Goal: Transaction & Acquisition: Purchase product/service

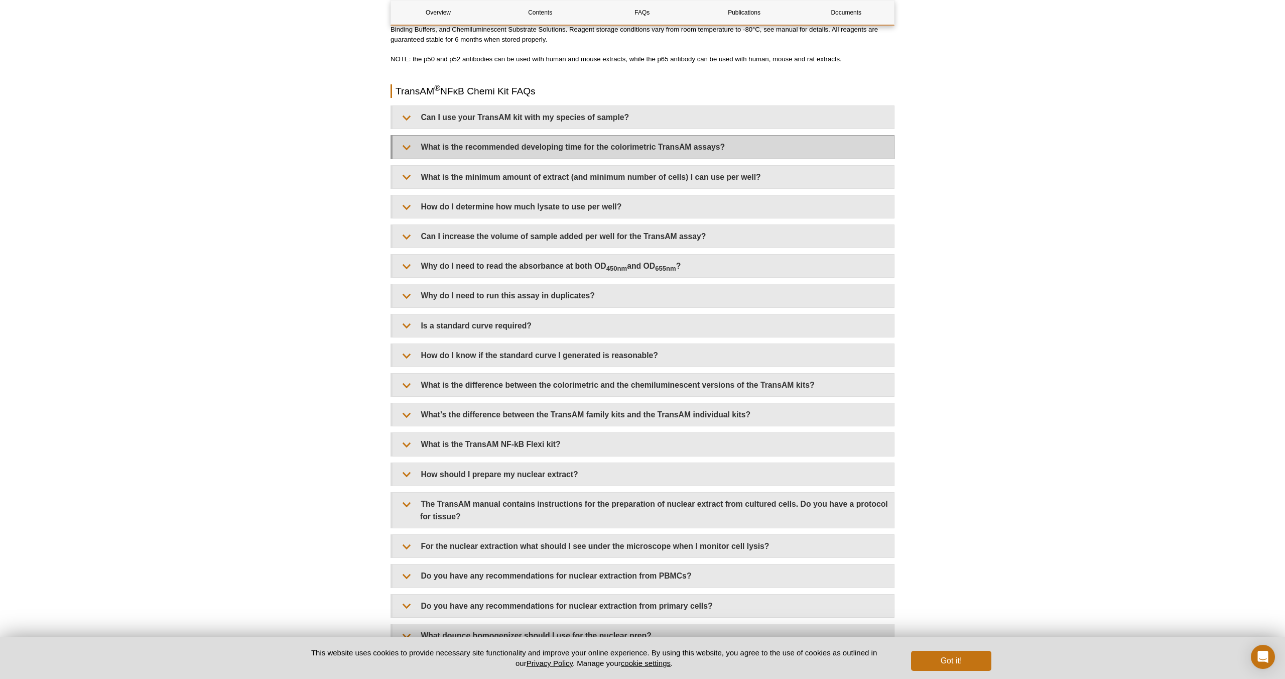
scroll to position [1019, 0]
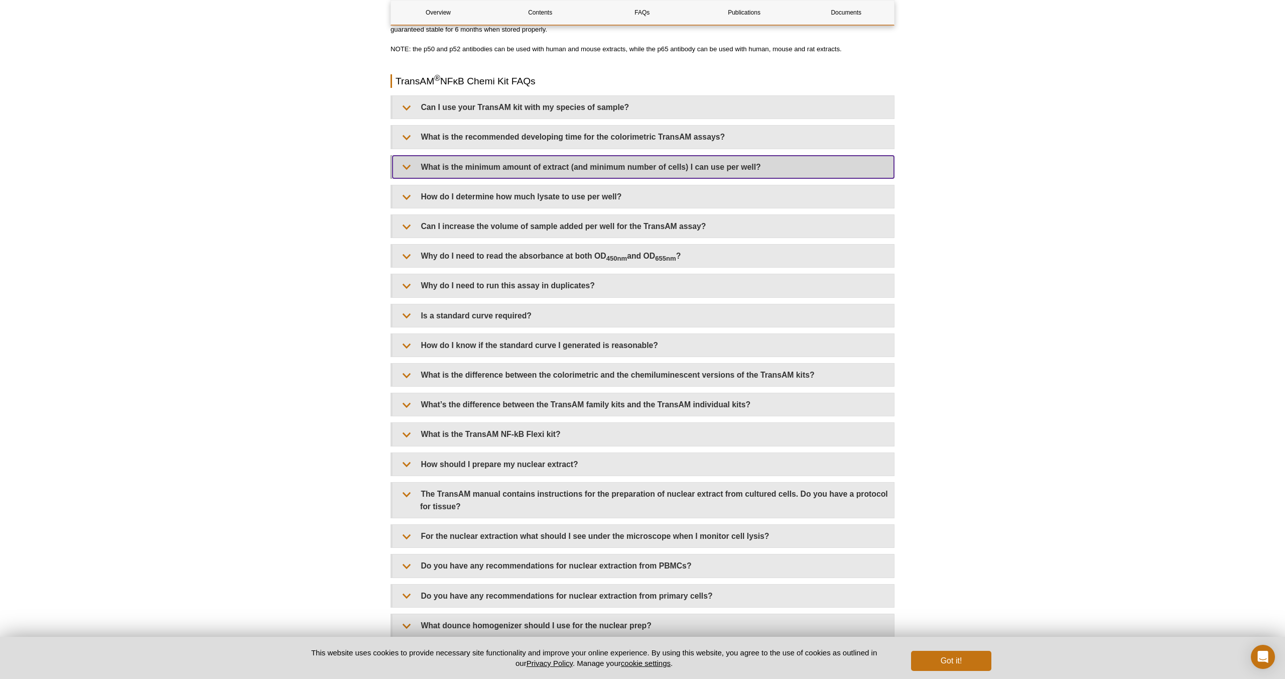
click at [497, 172] on summary "What is the minimum amount of extract (and minimum number of cells) I can use p…" at bounding box center [644, 167] width 502 height 23
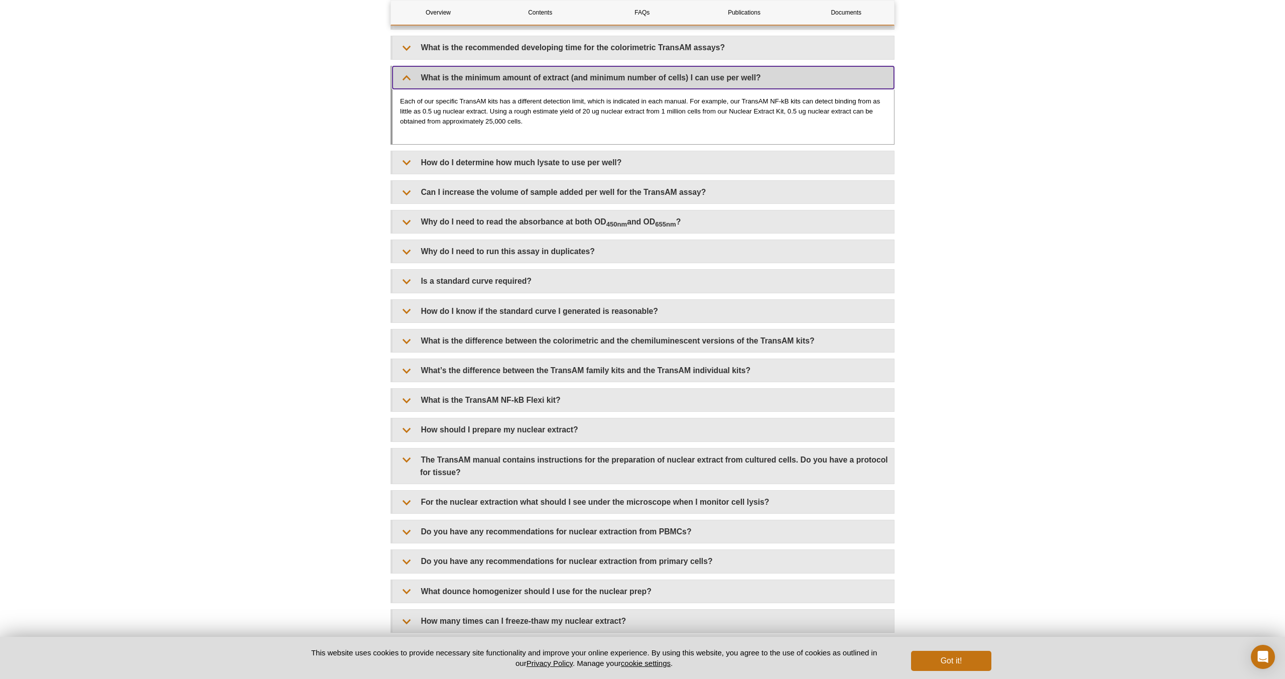
scroll to position [1104, 0]
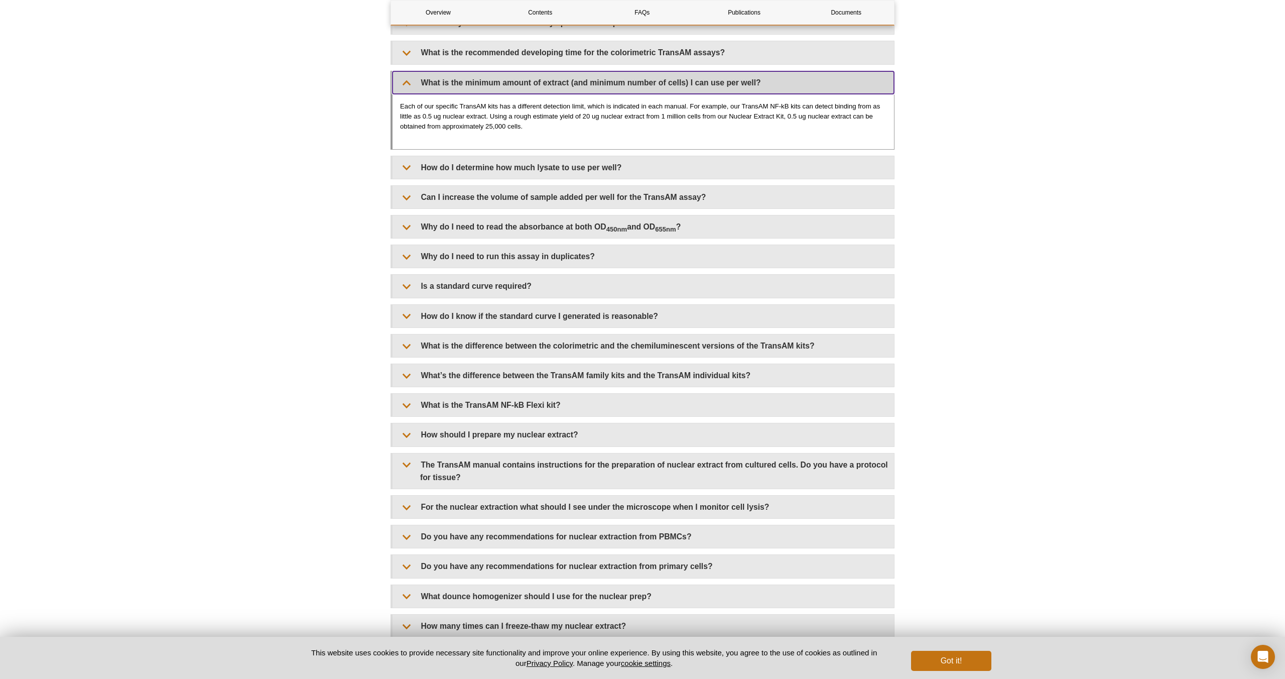
click at [410, 87] on summary "What is the minimum amount of extract (and minimum number of cells) I can use p…" at bounding box center [644, 82] width 502 height 23
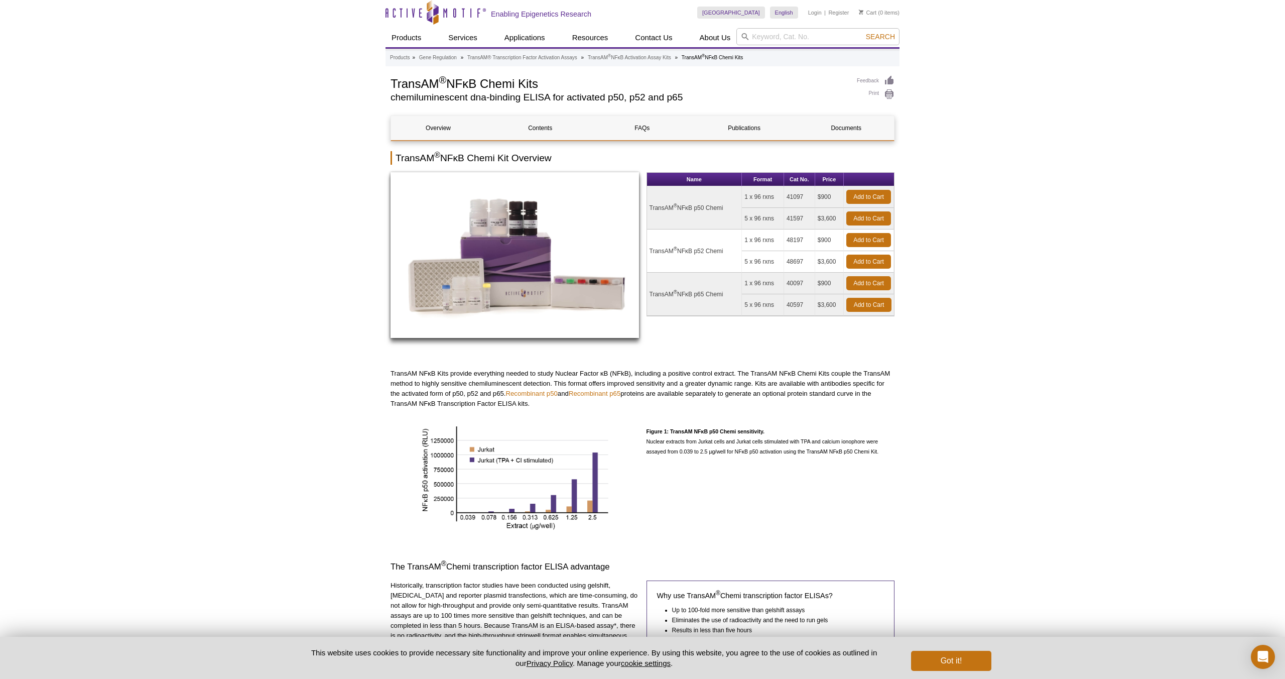
scroll to position [1, 0]
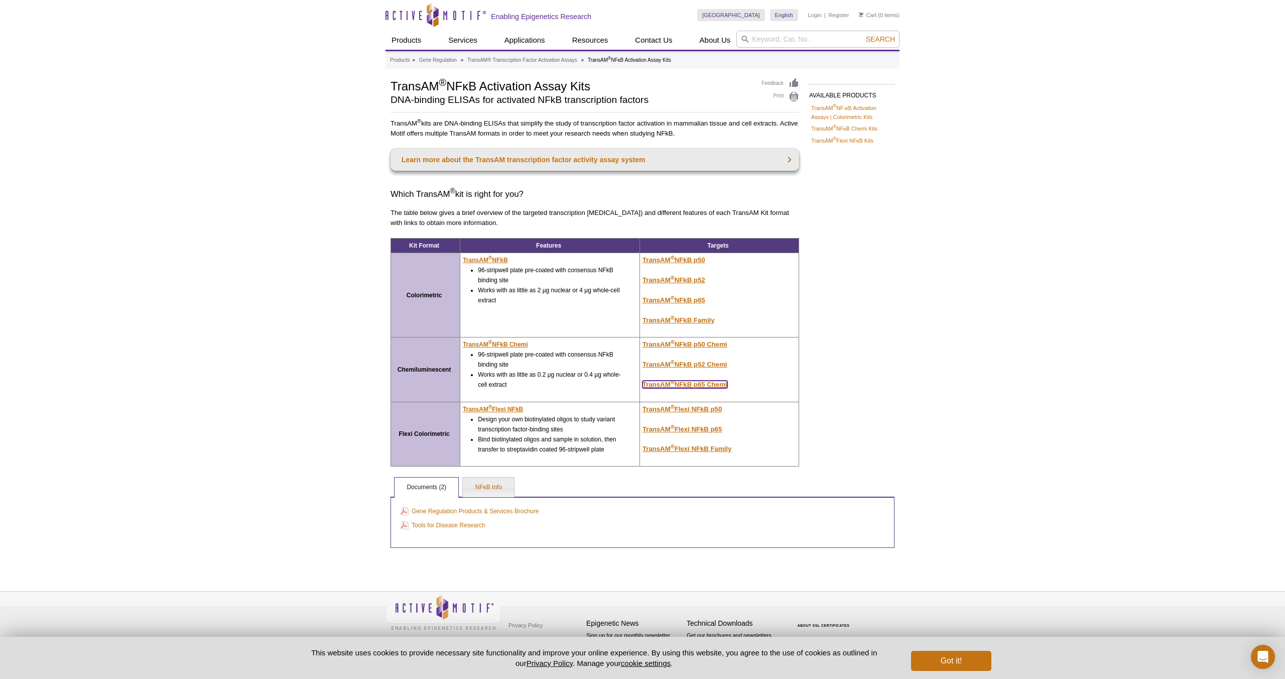
click at [662, 386] on u "TransAM ® NFkB p65 Chemi" at bounding box center [685, 385] width 85 height 8
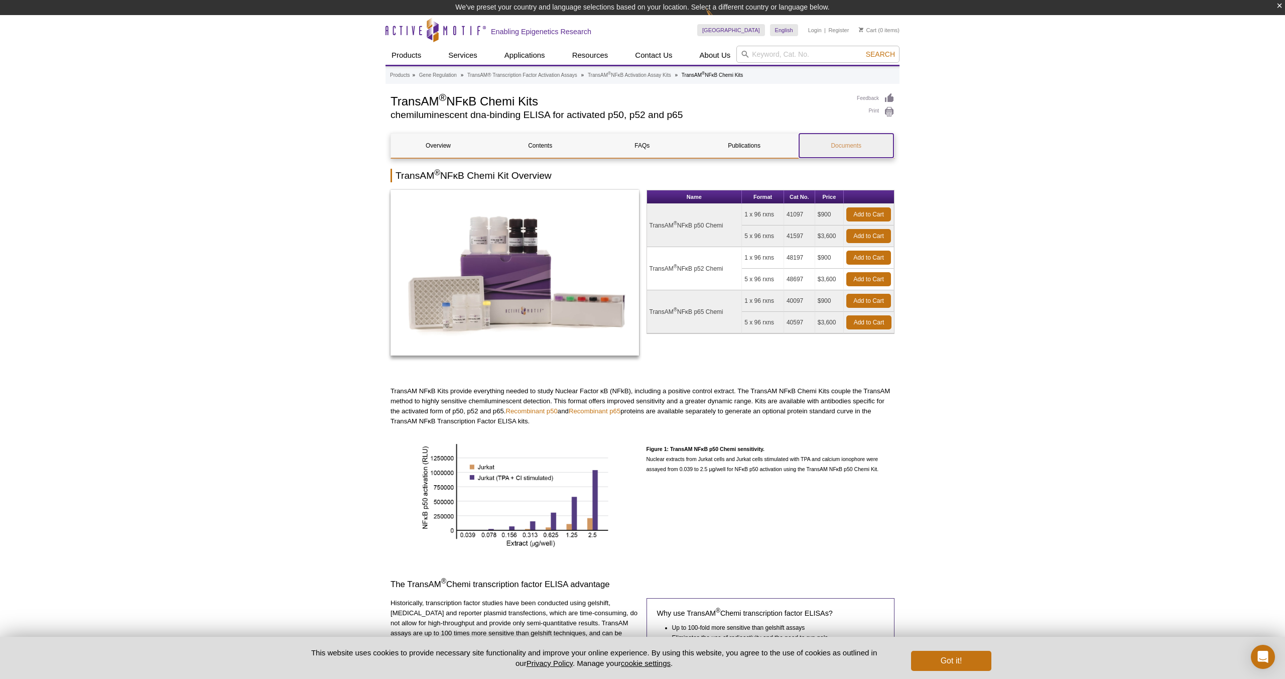
click at [843, 144] on link "Documents" at bounding box center [846, 146] width 94 height 24
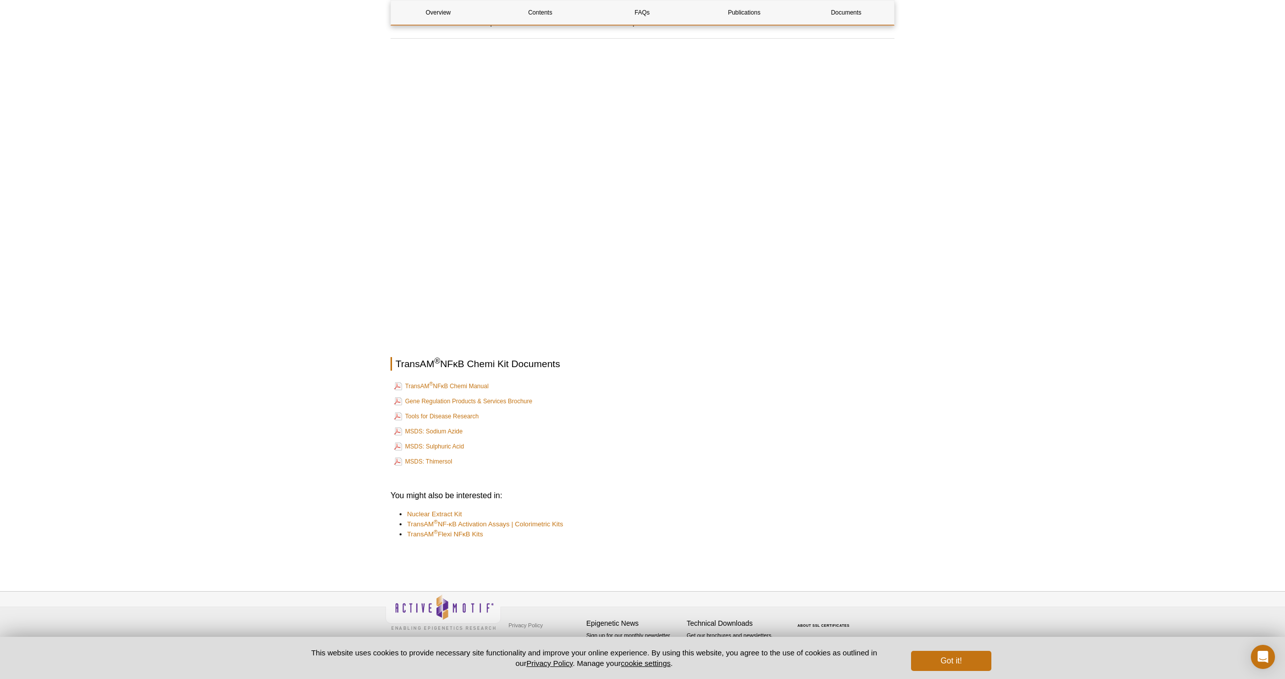
scroll to position [1970, 0]
click at [439, 388] on link "TransAM ® NFκB Chemi Manual" at bounding box center [441, 386] width 94 height 12
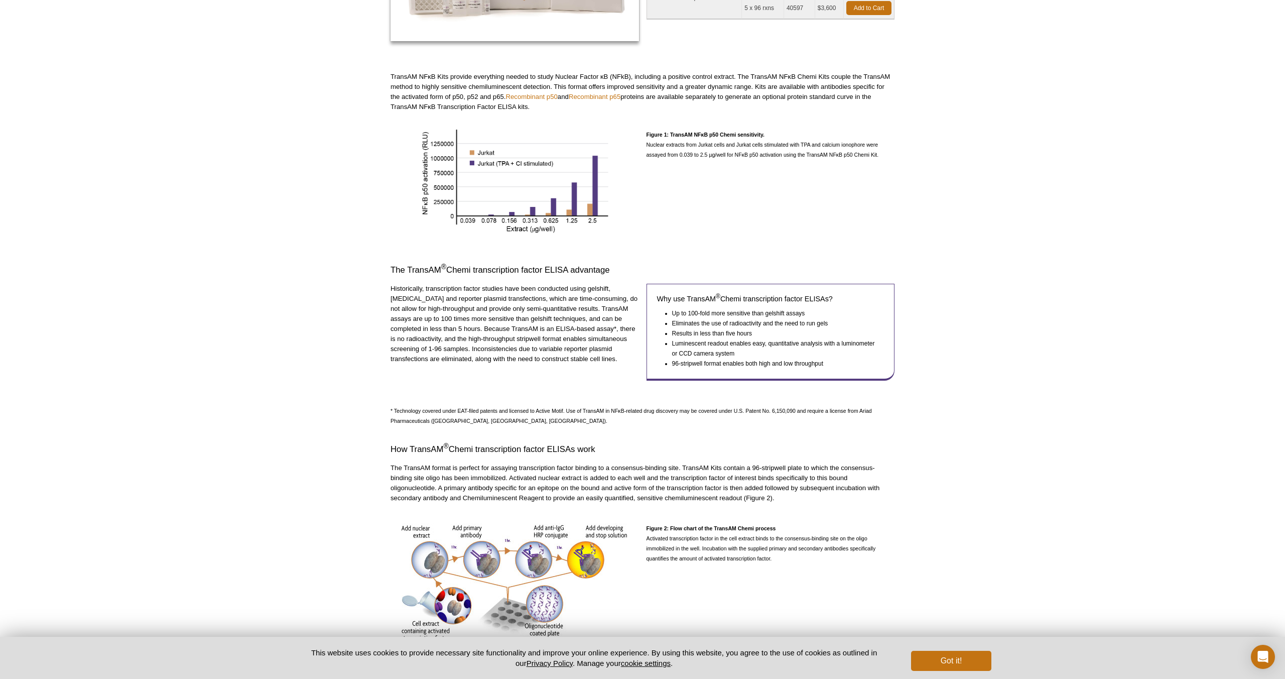
scroll to position [0, 0]
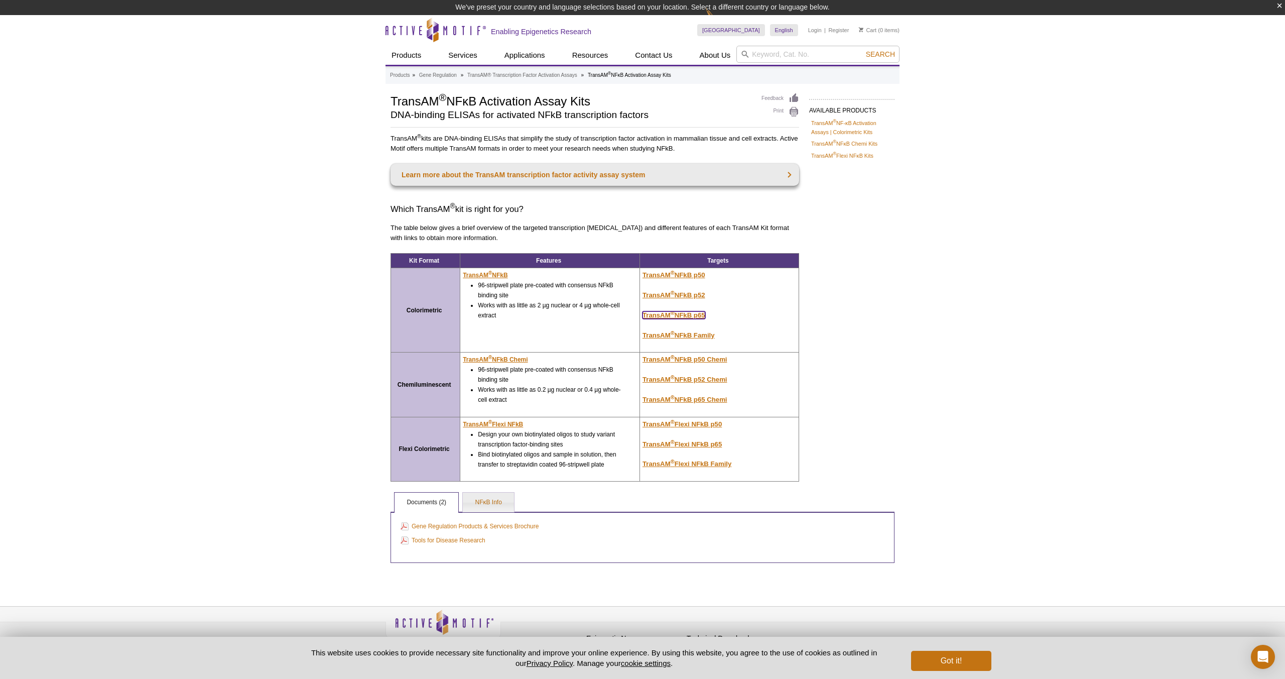
click at [685, 314] on u "TransAM ® NFkB p65" at bounding box center [674, 315] width 63 height 8
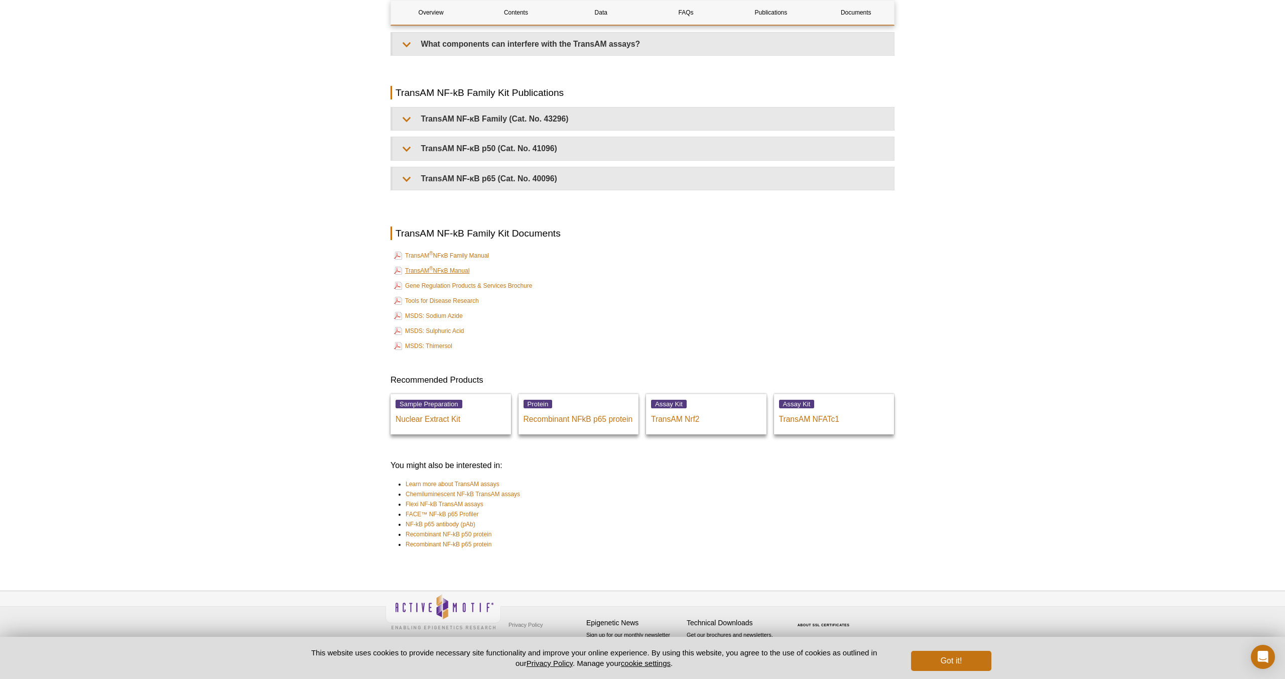
scroll to position [2128, 0]
click at [458, 274] on link "TransAM ® NFκB Manual" at bounding box center [431, 271] width 75 height 12
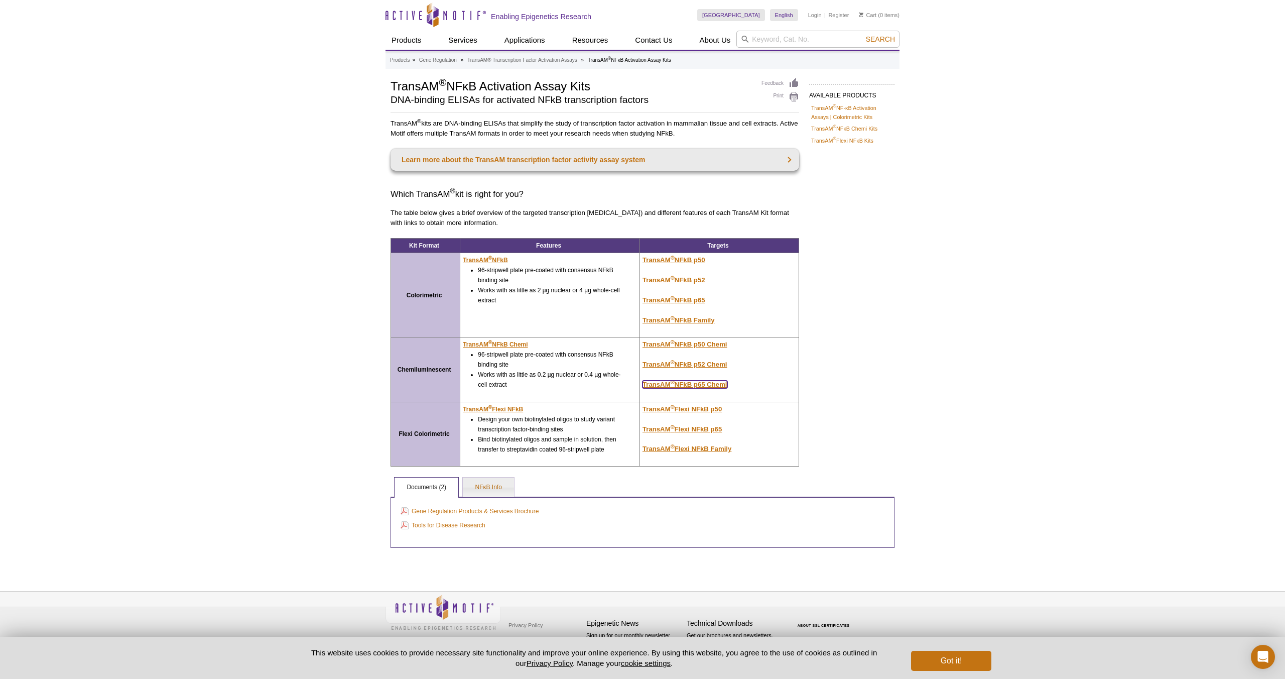
click at [691, 384] on u "TransAM ® NFkB p65 Chemi" at bounding box center [685, 385] width 85 height 8
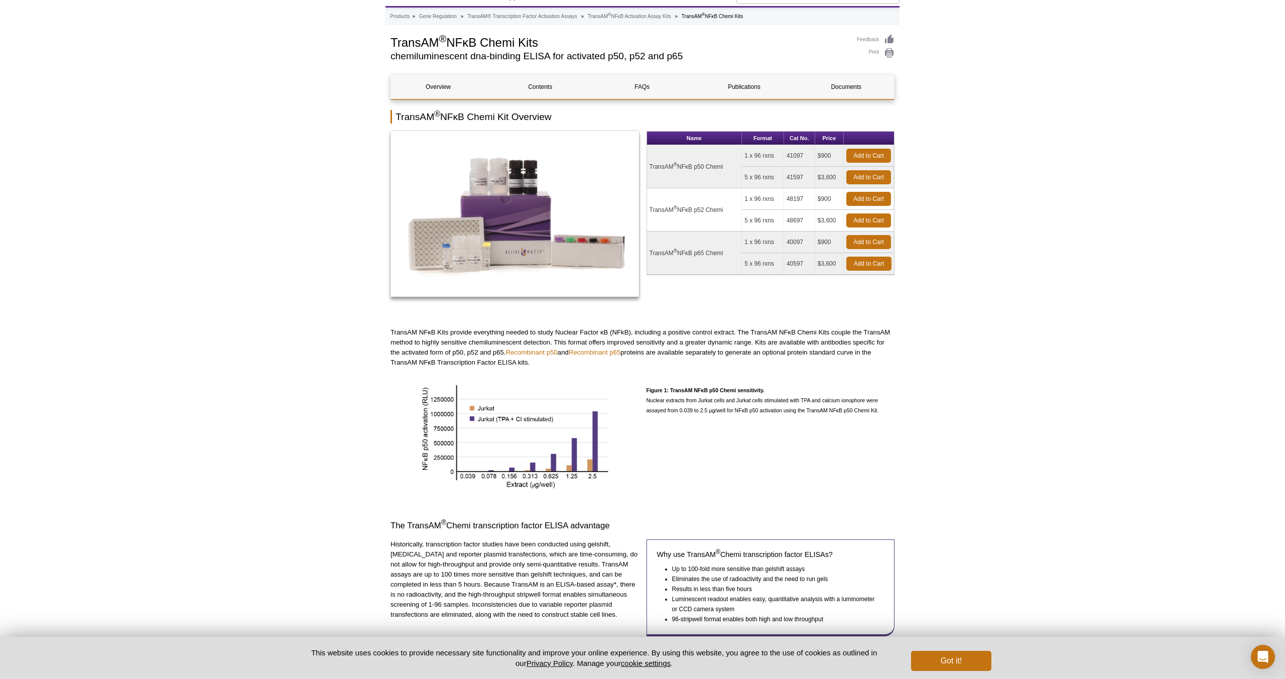
scroll to position [47, 0]
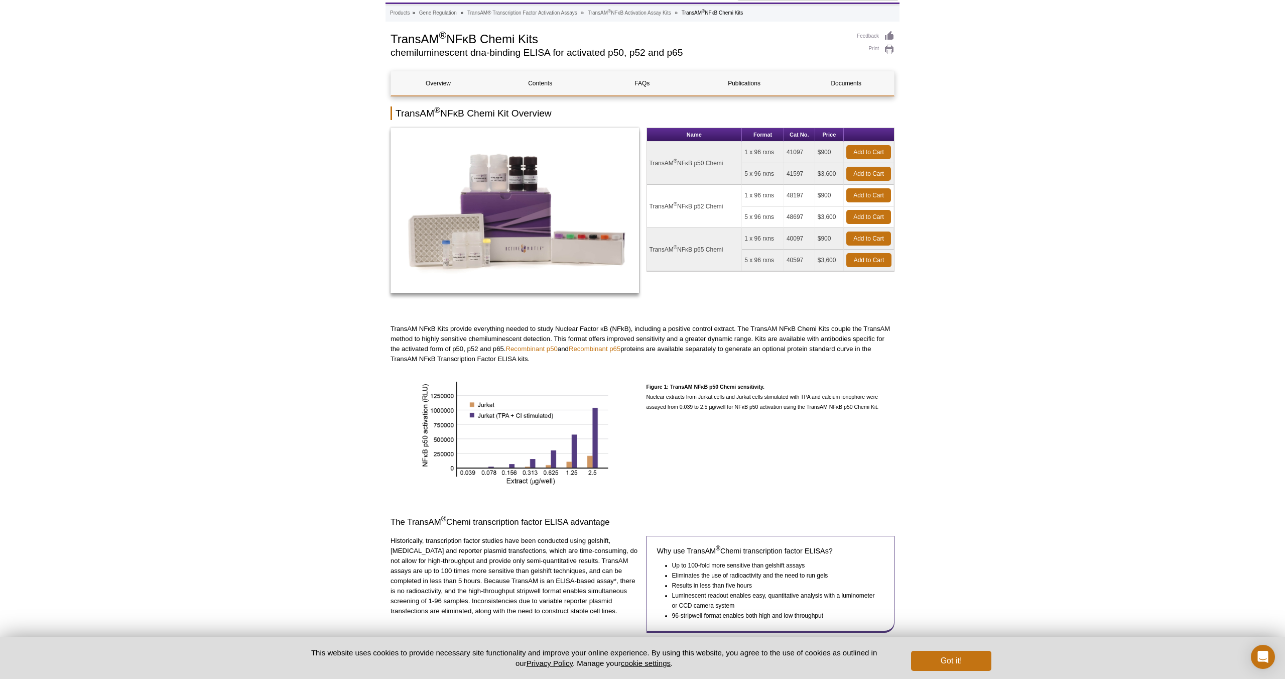
drag, startPoint x: 541, startPoint y: 40, endPoint x: 361, endPoint y: 36, distance: 180.3
copy h1 "TransAM ® NFκB Chemi Kits"
click at [811, 330] on p "TransAM NFκB Kits provide everything needed to study Nuclear Factor κB (NFkB), …" at bounding box center [643, 344] width 504 height 40
drag, startPoint x: 803, startPoint y: 239, endPoint x: 784, endPoint y: 238, distance: 18.6
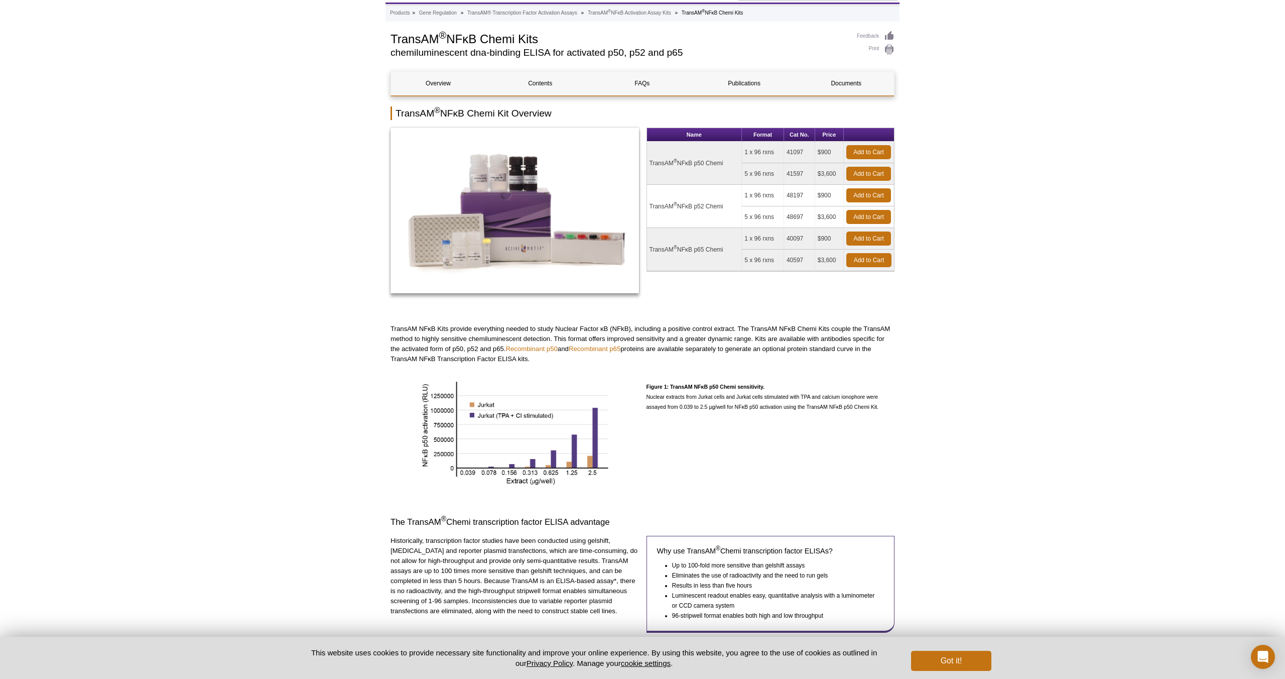
click at [784, 238] on tr "TransAM ® NFκB p65 Chemi 1 x 96 rxns 40097 $900 Add to Cart" at bounding box center [771, 239] width 248 height 22
click at [794, 234] on td "40097" at bounding box center [799, 239] width 31 height 22
drag, startPoint x: 802, startPoint y: 237, endPoint x: 784, endPoint y: 236, distance: 17.6
click at [784, 236] on tr "TransAM ® NFκB p65 Chemi 1 x 96 rxns 40097 $900 Add to Cart" at bounding box center [771, 239] width 248 height 22
click at [784, 236] on td "1 x 96 rxns" at bounding box center [763, 239] width 42 height 22
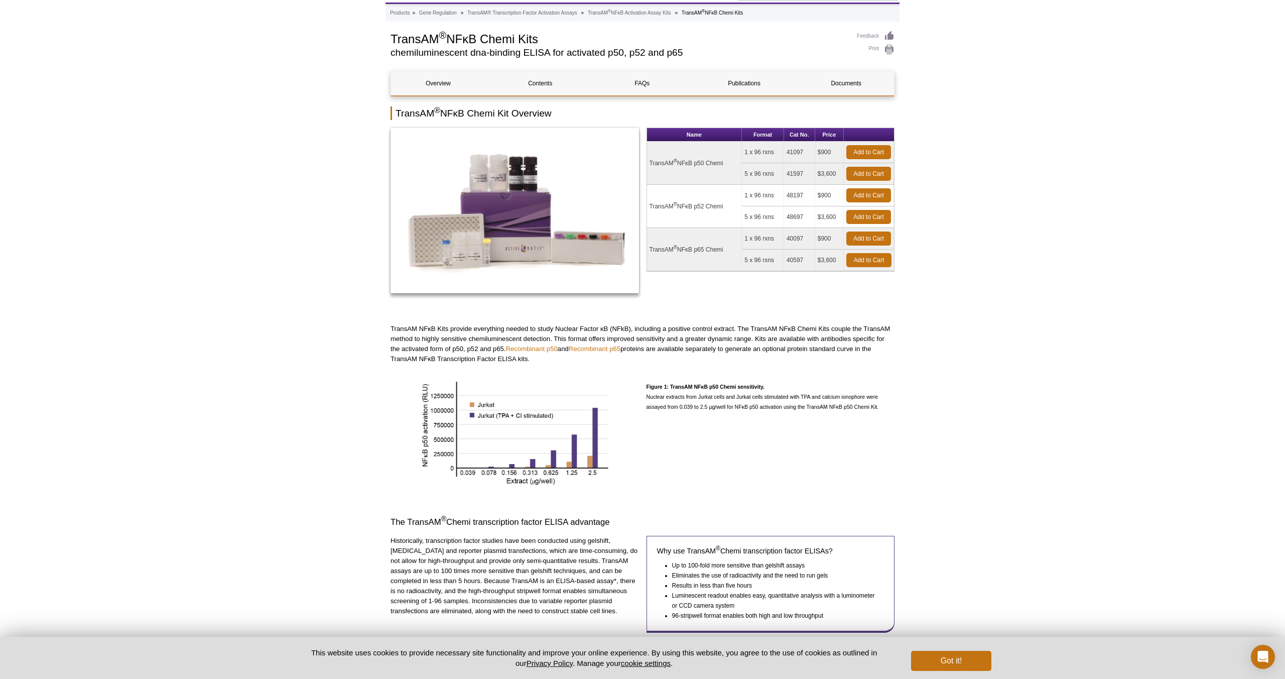
click at [788, 236] on td "40097" at bounding box center [799, 239] width 31 height 22
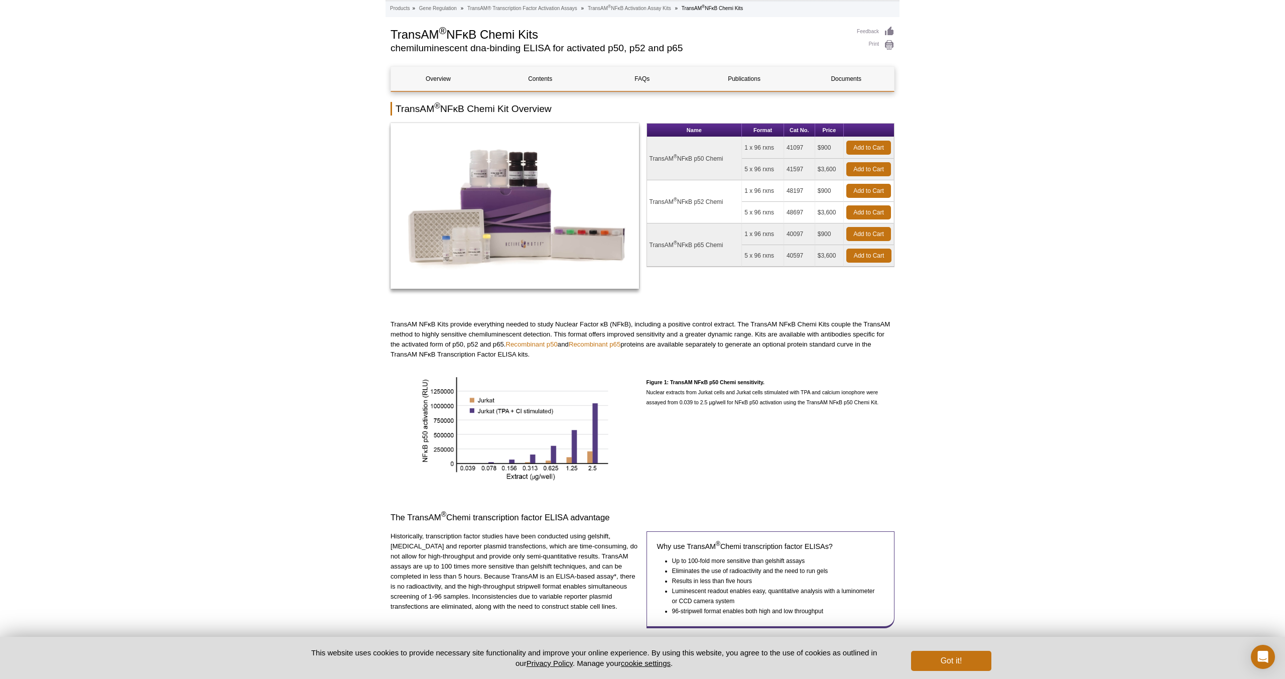
drag, startPoint x: 784, startPoint y: 233, endPoint x: 803, endPoint y: 236, distance: 19.2
click at [803, 236] on tr "TransAM ® NFκB p65 Chemi 1 x 96 rxns 40097 $900 Add to Cart" at bounding box center [771, 234] width 248 height 22
copy tr "40097"
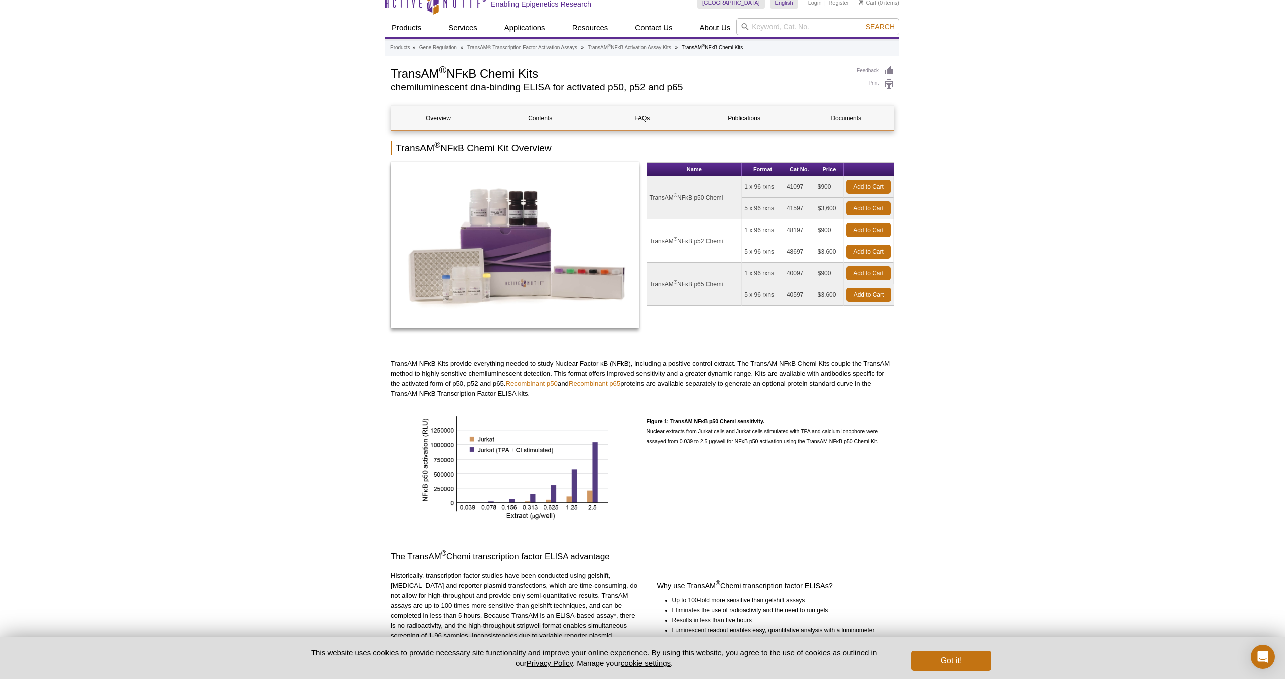
drag, startPoint x: 547, startPoint y: 72, endPoint x: 389, endPoint y: 74, distance: 157.7
copy h1 "TransAM ® NFκB Chemi Kits"
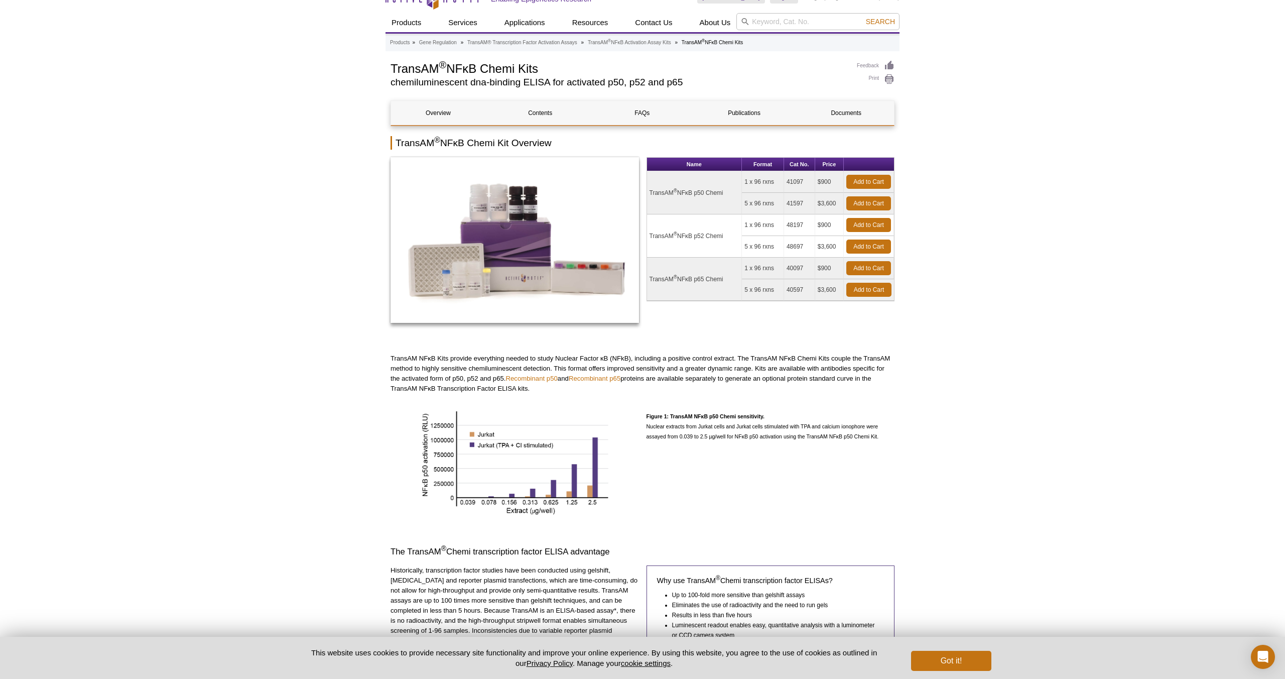
click at [462, 74] on h1 "TransAM ® NFκB Chemi Kits" at bounding box center [619, 67] width 456 height 15
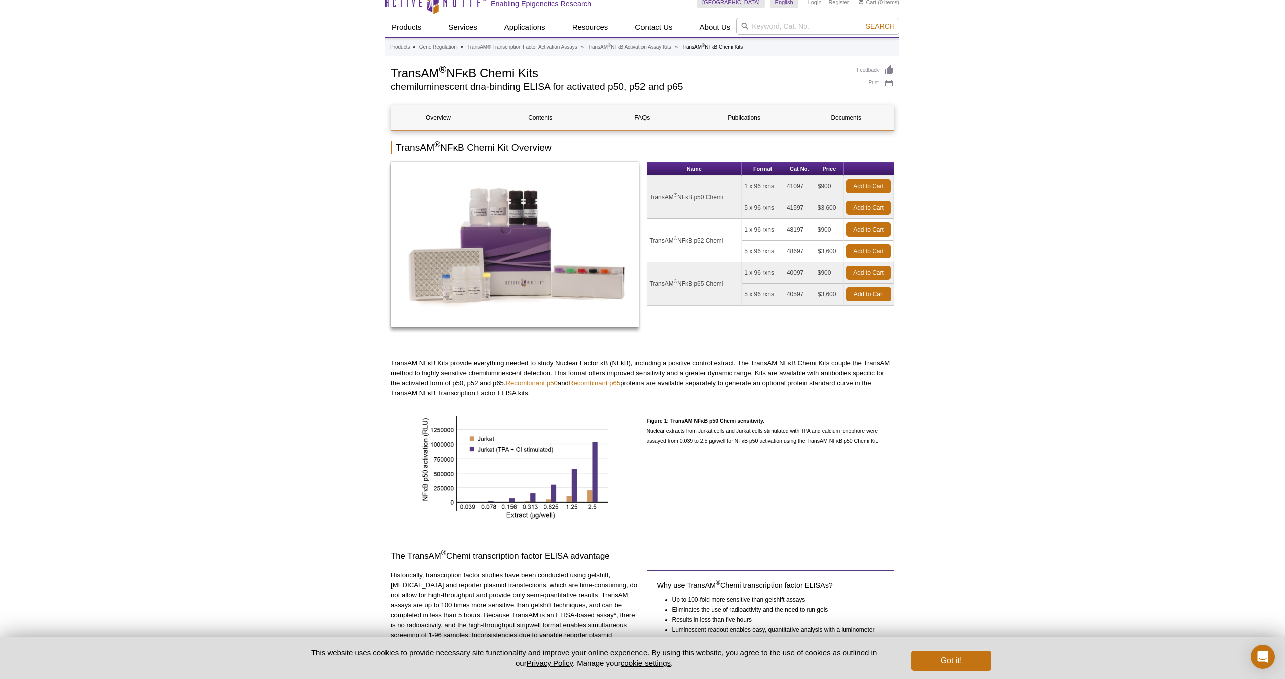
drag, startPoint x: 725, startPoint y: 284, endPoint x: 649, endPoint y: 282, distance: 75.4
click at [649, 282] on td "TransAM ® NFκB p65 Chemi" at bounding box center [694, 283] width 95 height 43
copy td "TransAM ® NFκB p65 Chem"
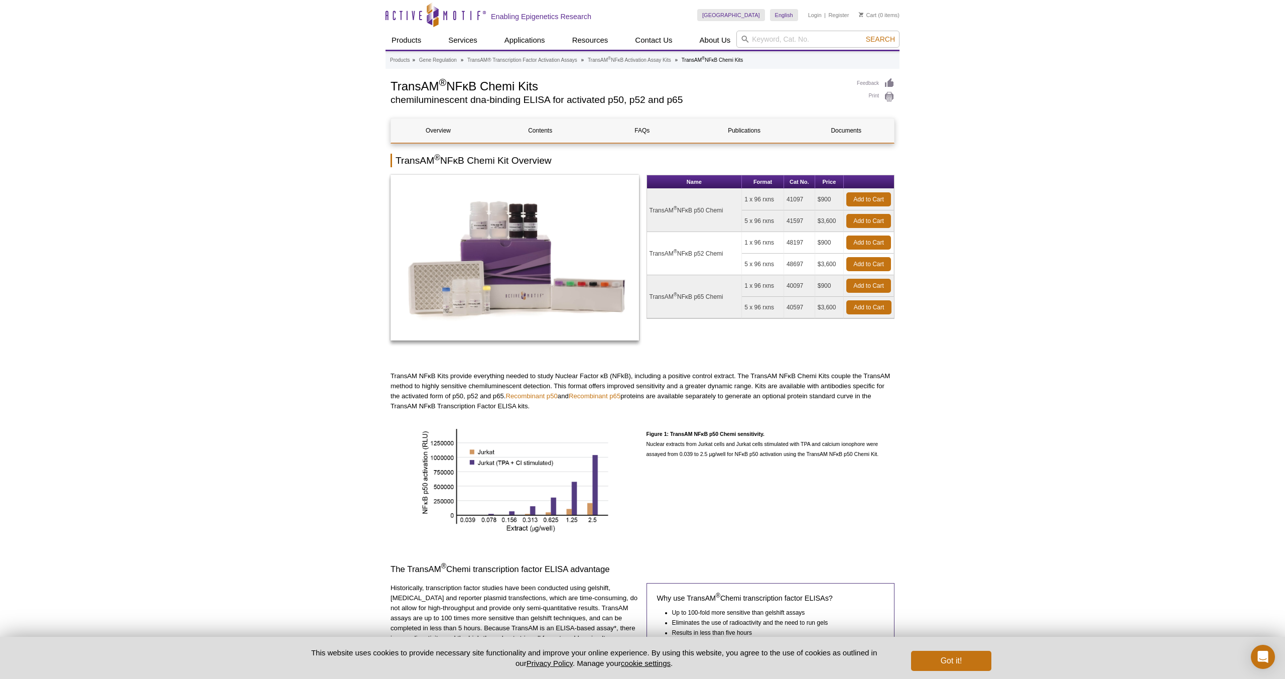
drag, startPoint x: 541, startPoint y: 88, endPoint x: 379, endPoint y: 86, distance: 162.2
click at [439, 85] on sup "®" at bounding box center [443, 82] width 8 height 11
drag, startPoint x: 540, startPoint y: 84, endPoint x: 394, endPoint y: 83, distance: 146.1
click at [394, 83] on h1 "TransAM ® NFκB Chemi Kits" at bounding box center [619, 85] width 456 height 15
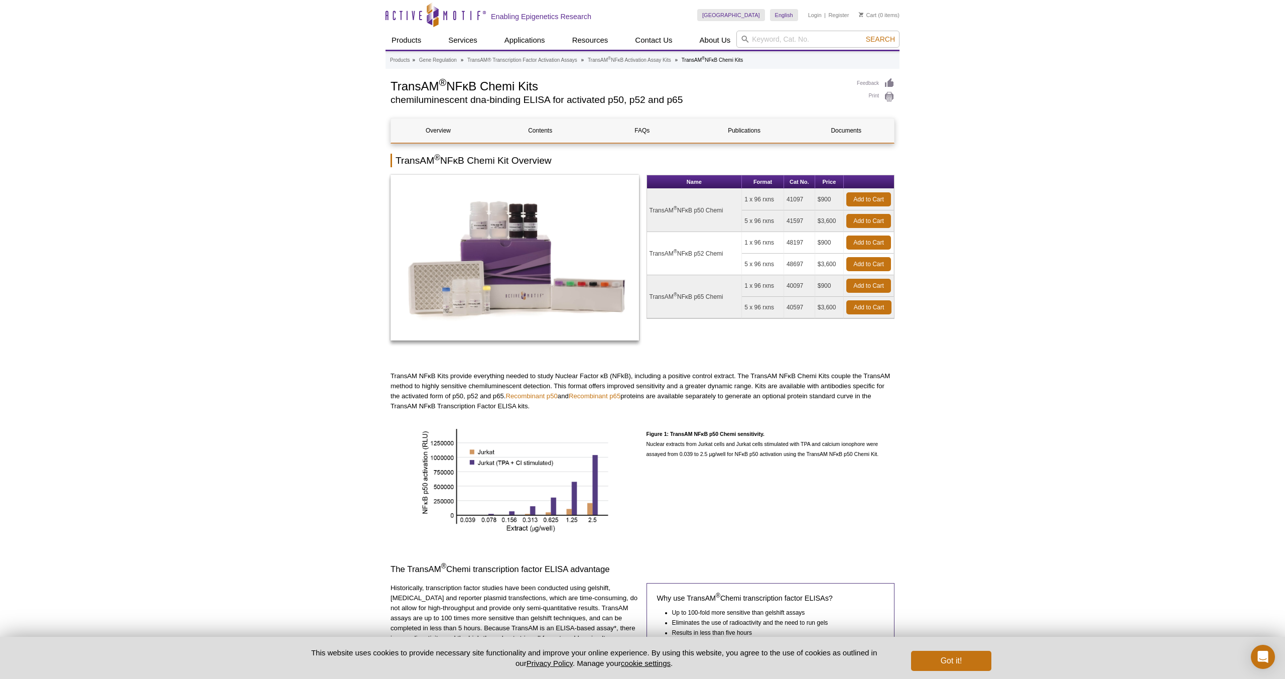
click at [422, 88] on h1 "TransAM ® NFκB Chemi Kits" at bounding box center [619, 85] width 456 height 15
drag, startPoint x: 540, startPoint y: 86, endPoint x: 401, endPoint y: 81, distance: 139.2
click at [409, 84] on h1 "TransAM ® NFκB Chemi Kits" at bounding box center [619, 85] width 456 height 15
drag, startPoint x: 540, startPoint y: 85, endPoint x: 389, endPoint y: 88, distance: 151.2
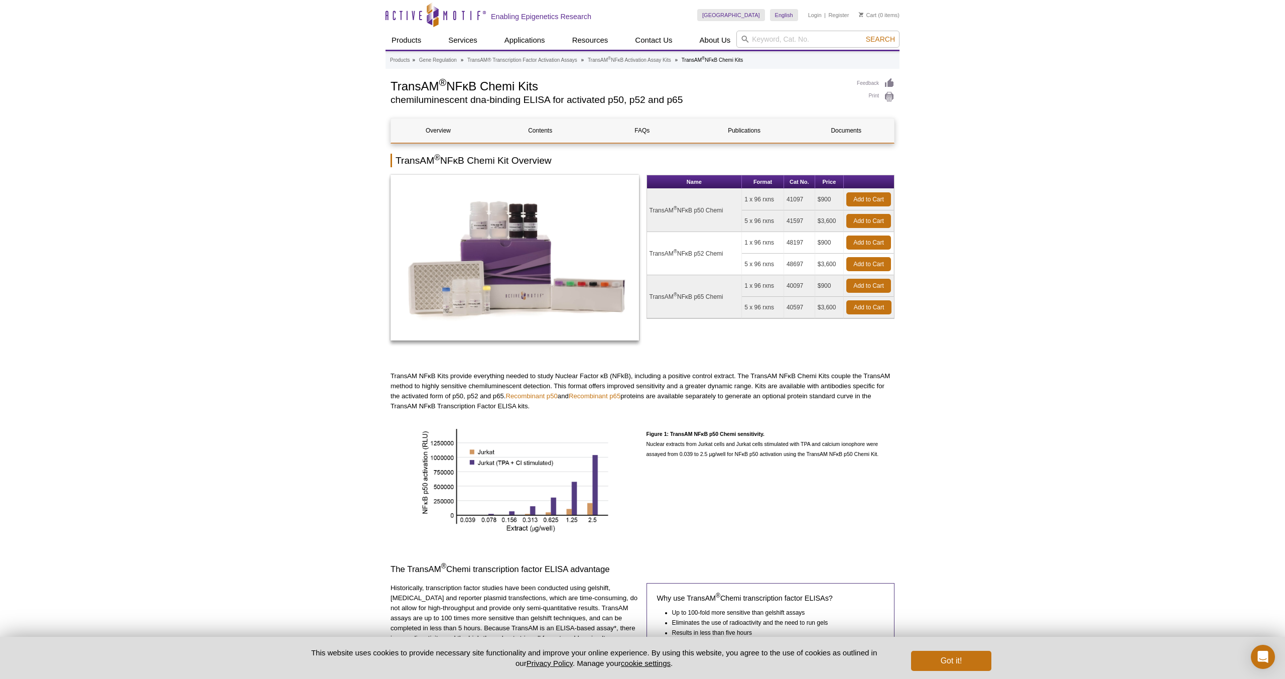
copy h1 "TransAM ® NFκB Chemi Kits"
click at [471, 85] on h1 "TransAM ® NFκB Chemi Kits" at bounding box center [619, 85] width 456 height 15
drag, startPoint x: 460, startPoint y: 85, endPoint x: 539, endPoint y: 88, distance: 78.9
click at [542, 86] on h1 "TransAM ® NFκB Chemi Kits" at bounding box center [619, 85] width 456 height 15
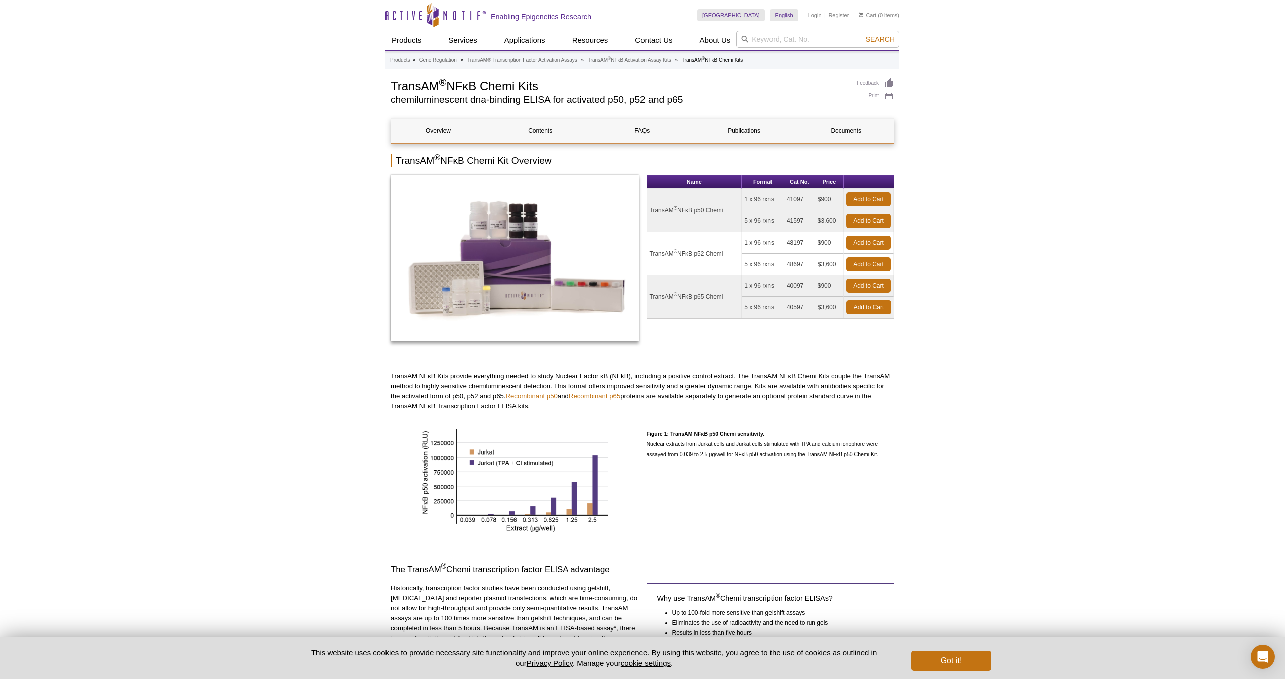
click at [531, 85] on h1 "TransAM ® NFκB Chemi Kits" at bounding box center [619, 85] width 456 height 15
drag, startPoint x: 543, startPoint y: 85, endPoint x: 453, endPoint y: 89, distance: 89.5
click at [453, 89] on h1 "TransAM ® NFκB Chemi Kits" at bounding box center [619, 85] width 456 height 15
copy h1 "NFκB Chemi Kits"
click at [875, 289] on link "Add to Cart" at bounding box center [869, 286] width 45 height 14
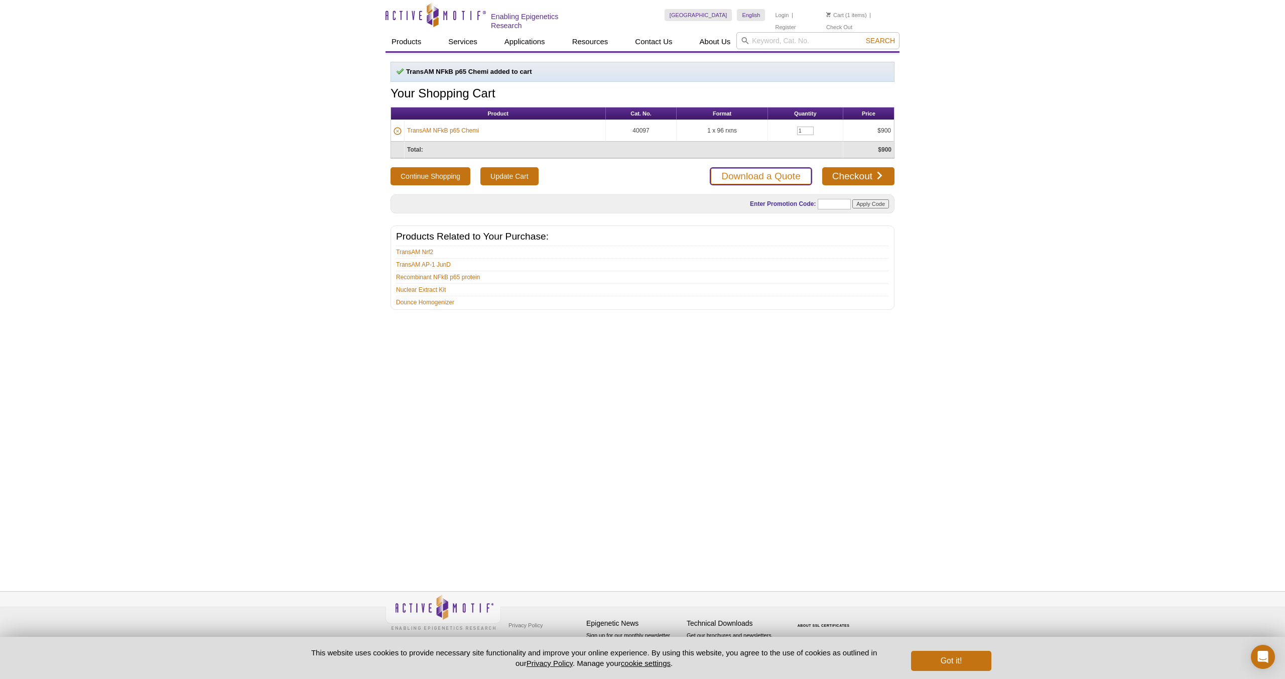
click at [738, 180] on link "Download a Quote" at bounding box center [761, 176] width 102 height 18
